Goal: Task Accomplishment & Management: Use online tool/utility

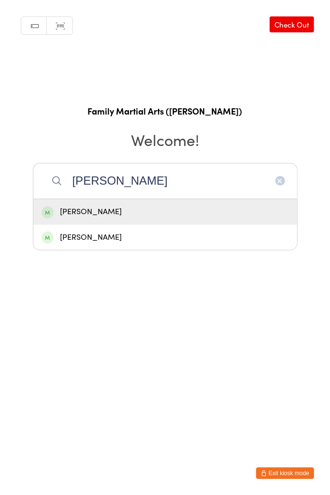
type input "[PERSON_NAME]"
click at [67, 211] on div "[PERSON_NAME]" at bounding box center [165, 211] width 247 height 13
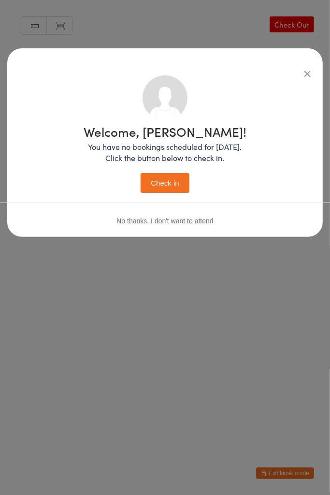
click at [145, 185] on button "Check in" at bounding box center [165, 183] width 48 height 20
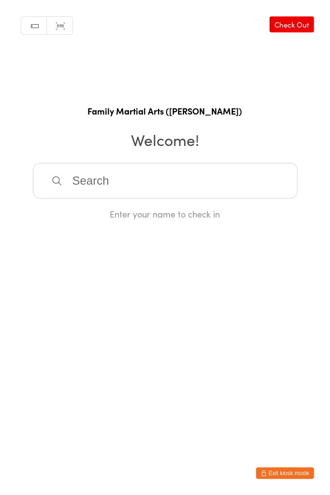
click at [115, 182] on input "search" at bounding box center [165, 181] width 265 height 36
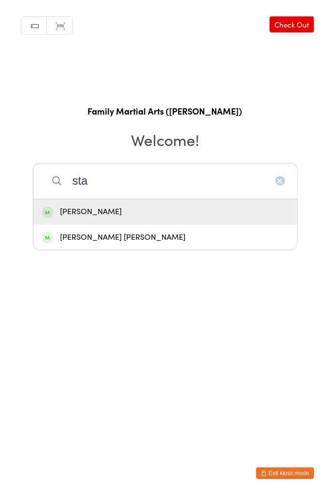
type input "sta"
click at [105, 209] on div "[PERSON_NAME]" at bounding box center [165, 211] width 247 height 13
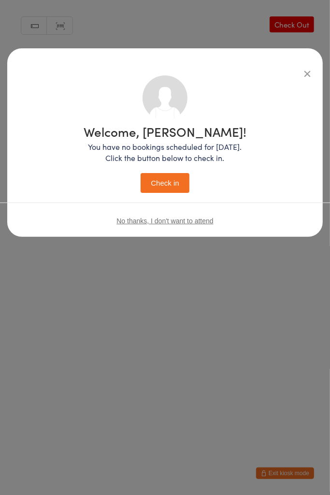
click at [176, 190] on button "Check in" at bounding box center [165, 183] width 48 height 20
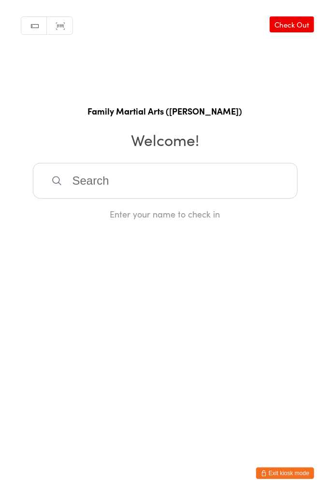
click at [176, 151] on div "Manual search Scanner input Check Out Family Martial Arts ([PERSON_NAME]) Welco…" at bounding box center [165, 110] width 330 height 220
click at [189, 174] on input "search" at bounding box center [165, 181] width 265 height 36
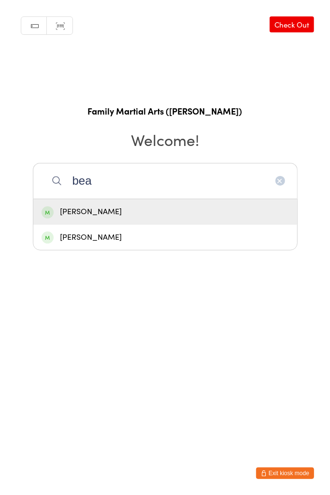
type input "bea"
click at [119, 212] on div "[PERSON_NAME]" at bounding box center [165, 211] width 247 height 13
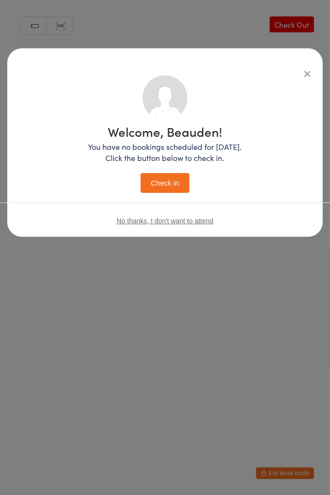
click at [168, 180] on button "Check in" at bounding box center [165, 183] width 48 height 20
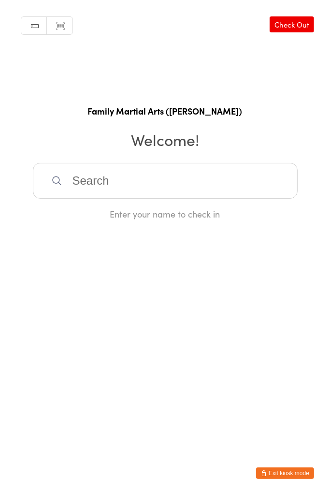
click at [177, 176] on input "search" at bounding box center [165, 181] width 265 height 36
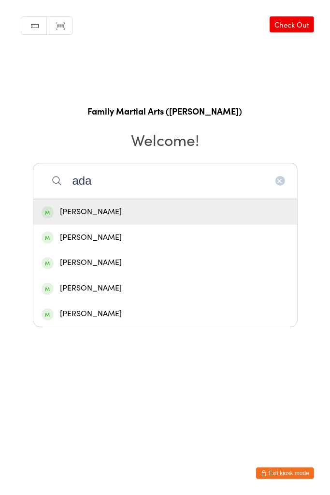
type input "[PERSON_NAME]"
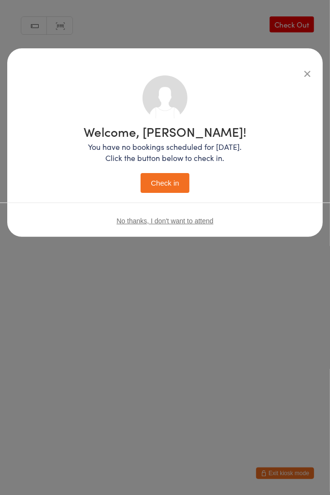
click at [306, 77] on icon "button" at bounding box center [307, 73] width 11 height 11
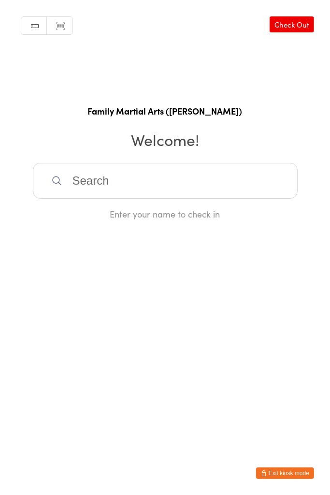
click at [203, 182] on input "search" at bounding box center [165, 181] width 265 height 36
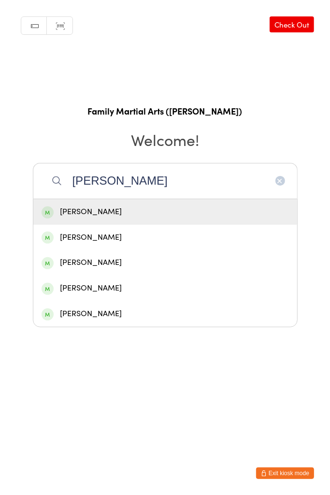
type input "[PERSON_NAME]"
click at [150, 265] on div "[PERSON_NAME]" at bounding box center [165, 262] width 247 height 13
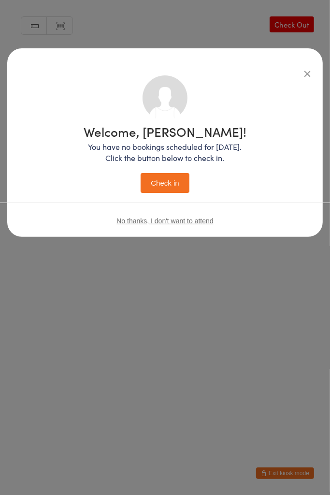
click at [182, 190] on button "Check in" at bounding box center [165, 183] width 48 height 20
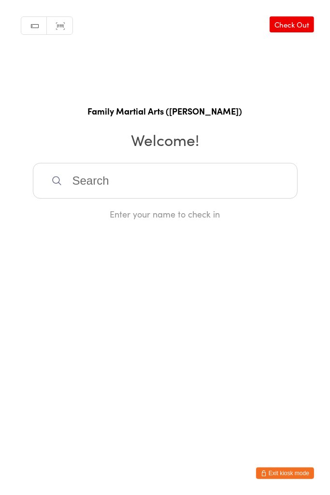
click at [202, 227] on html "You have now entered Kiosk Mode. Members will be able to check themselves in us…" at bounding box center [165, 247] width 330 height 495
click at [194, 219] on div "Enter your name to check in" at bounding box center [165, 214] width 265 height 12
click at [166, 180] on input "search" at bounding box center [165, 181] width 265 height 36
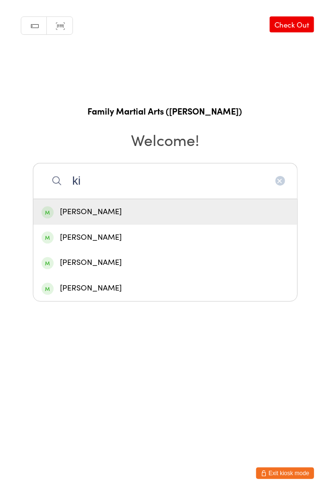
type input "k"
type input "lithish"
click at [185, 219] on div "[PERSON_NAME]" at bounding box center [165, 212] width 264 height 26
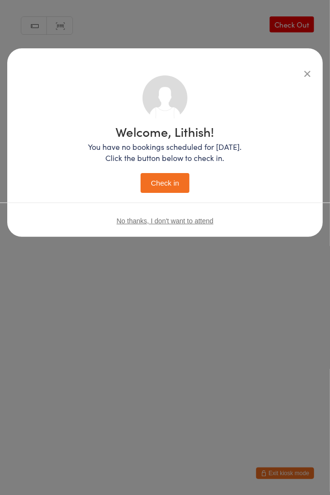
click at [168, 179] on button "Check in" at bounding box center [165, 183] width 48 height 20
